Goal: Navigation & Orientation: Find specific page/section

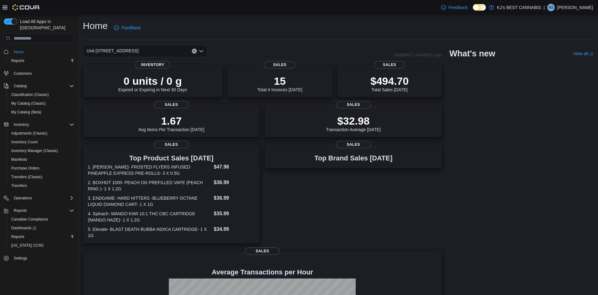
click at [203, 52] on icon "Open list of options" at bounding box center [201, 51] width 5 height 5
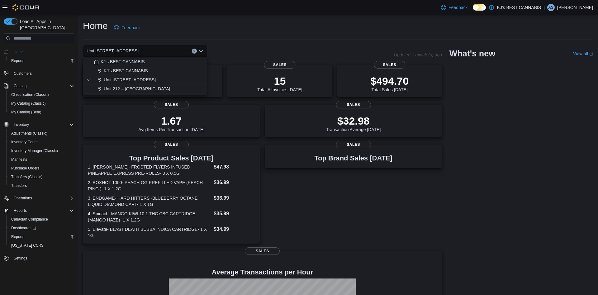
click at [163, 90] on span "Unit 212 – 32530 Lougheed Highway" at bounding box center [137, 89] width 66 height 6
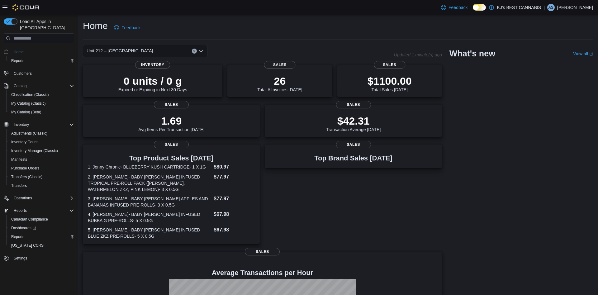
click at [202, 53] on icon "Open list of options" at bounding box center [201, 51] width 5 height 5
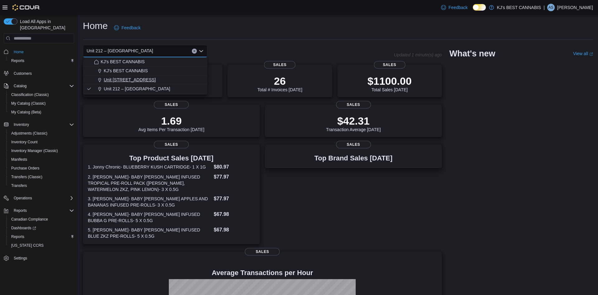
click at [156, 77] on span "Unit [STREET_ADDRESS]" at bounding box center [130, 80] width 52 height 6
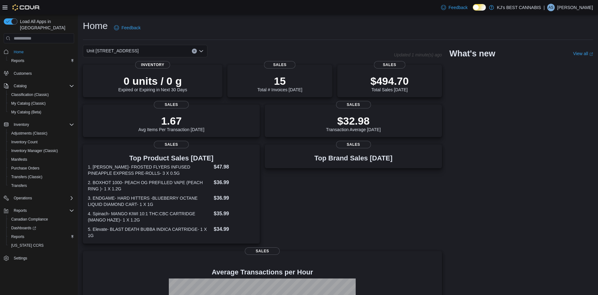
click at [201, 51] on icon "Open list of options" at bounding box center [201, 51] width 5 height 5
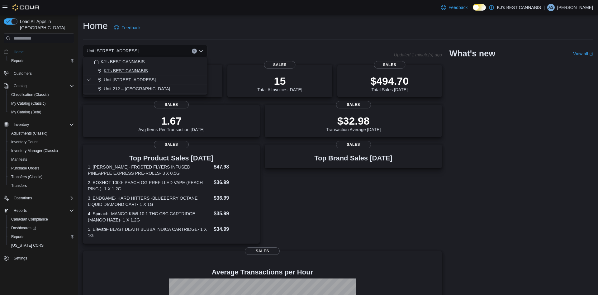
click at [149, 72] on div "KJ's BEST CANNABIS" at bounding box center [149, 71] width 110 height 6
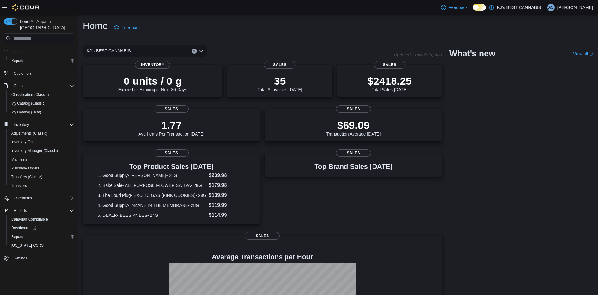
click at [201, 53] on icon "Open list of options" at bounding box center [201, 51] width 5 height 5
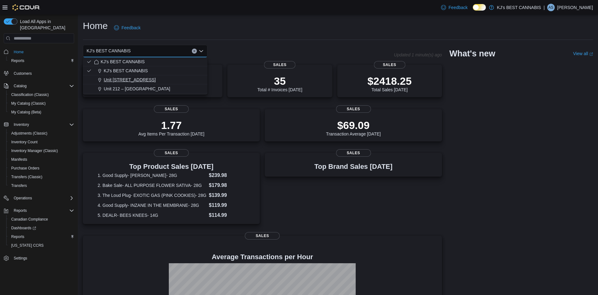
click at [156, 81] on span "Unit [STREET_ADDRESS]" at bounding box center [130, 80] width 52 height 6
